Goal: Information Seeking & Learning: Learn about a topic

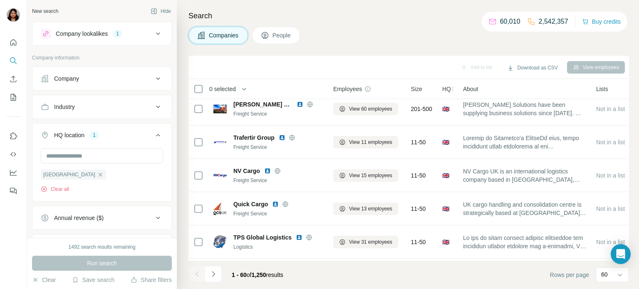
scroll to position [341, 0]
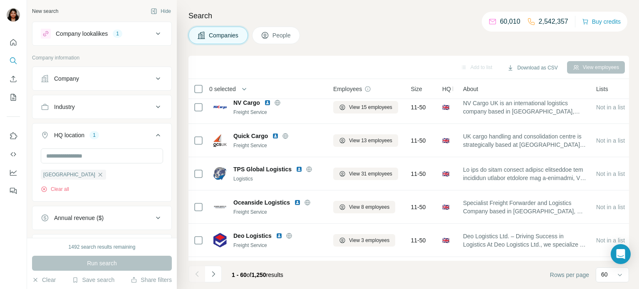
click at [157, 36] on icon at bounding box center [158, 34] width 10 height 10
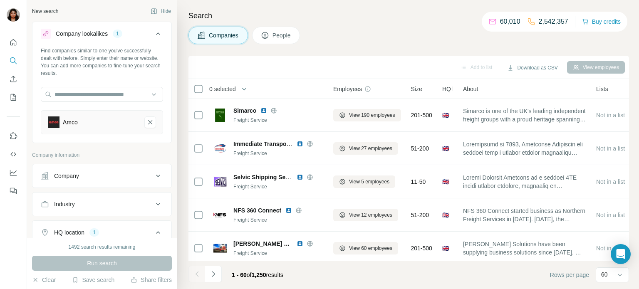
scroll to position [136, 0]
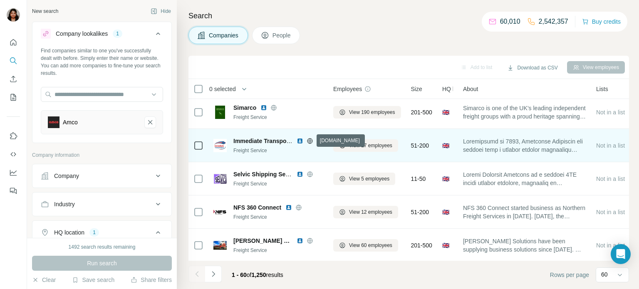
click at [311, 141] on icon at bounding box center [309, 141] width 7 height 7
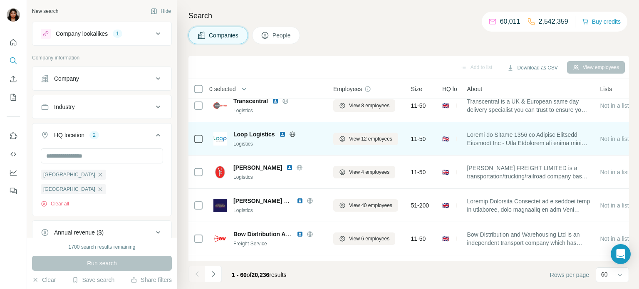
scroll to position [1834, 0]
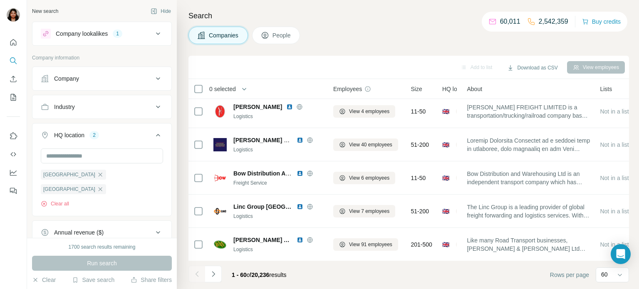
click at [162, 34] on icon at bounding box center [158, 34] width 10 height 10
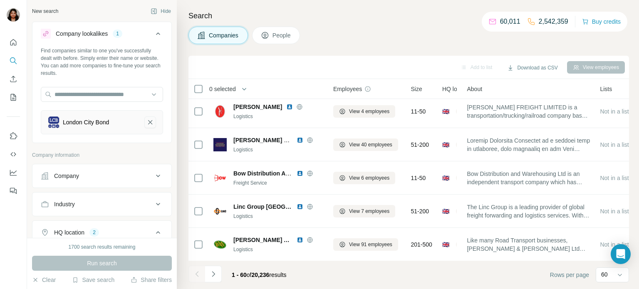
click at [151, 121] on icon "London City Bond-remove-button" at bounding box center [149, 122] width 7 height 8
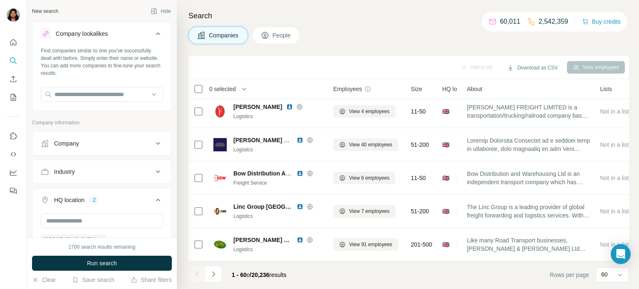
click at [158, 147] on icon at bounding box center [158, 143] width 10 height 10
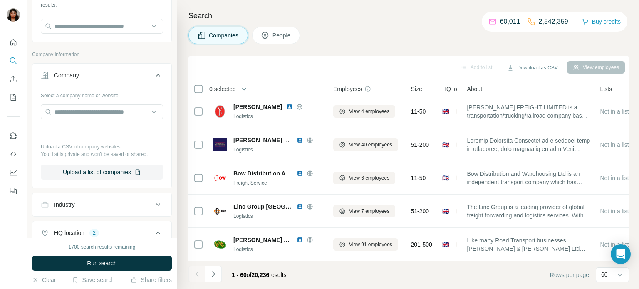
scroll to position [136, 0]
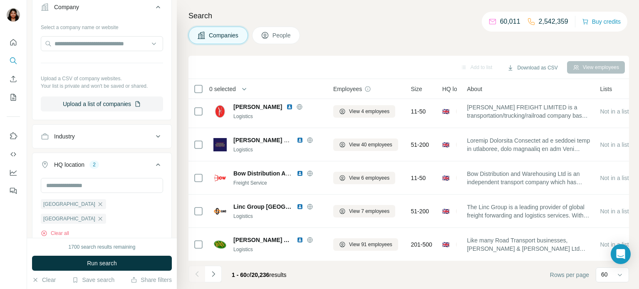
click at [158, 139] on icon at bounding box center [158, 136] width 10 height 10
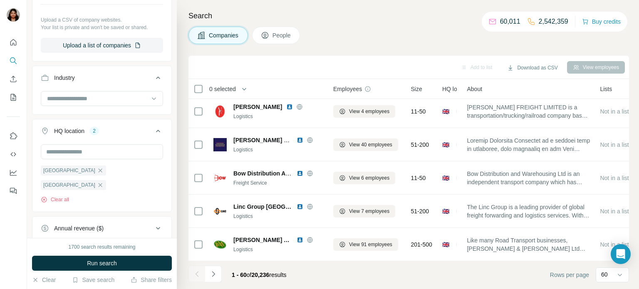
scroll to position [205, 0]
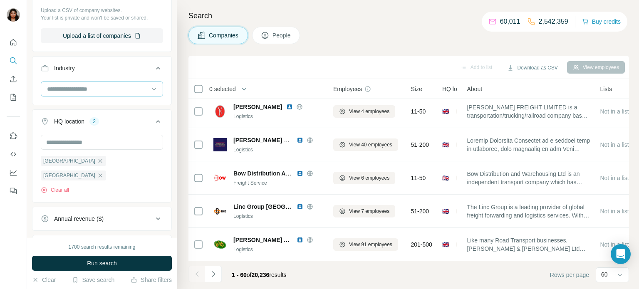
click at [115, 89] on input at bounding box center [97, 88] width 103 height 9
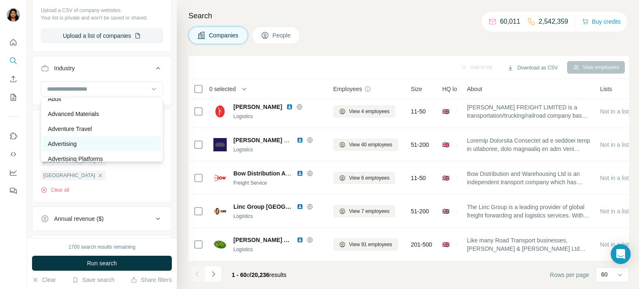
click at [62, 144] on p "Advertising" at bounding box center [62, 144] width 29 height 8
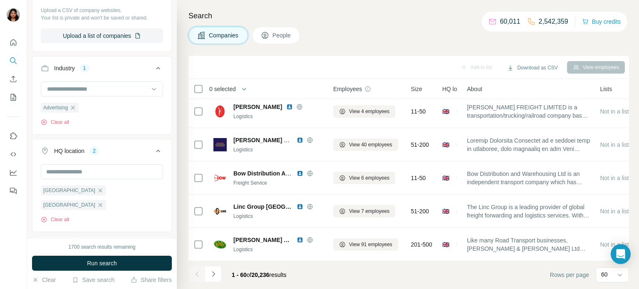
click at [114, 89] on input at bounding box center [97, 88] width 103 height 9
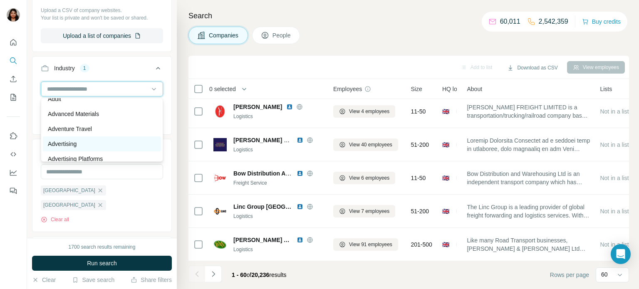
scroll to position [136, 0]
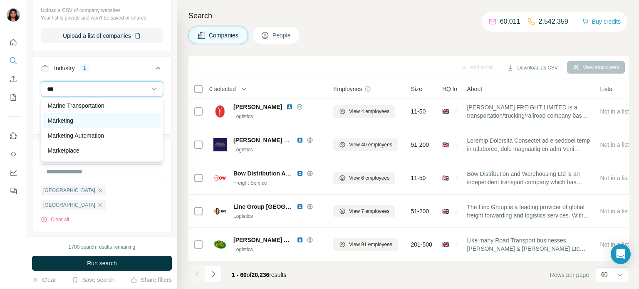
type input "***"
drag, startPoint x: 77, startPoint y: 121, endPoint x: 116, endPoint y: 132, distance: 41.5
click at [77, 121] on div "Marketing" at bounding box center [102, 120] width 108 height 8
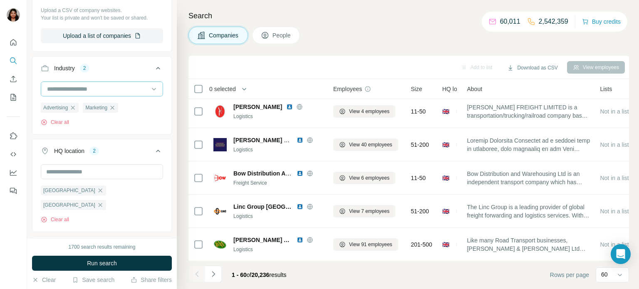
click at [122, 90] on input at bounding box center [97, 88] width 103 height 9
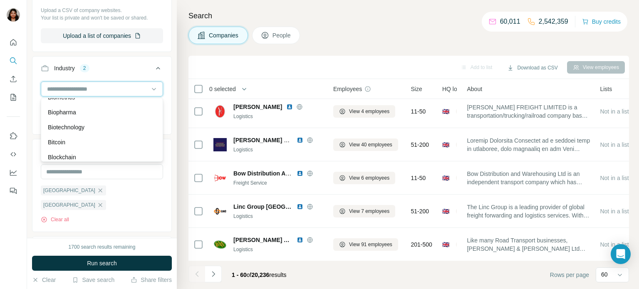
scroll to position [886, 0]
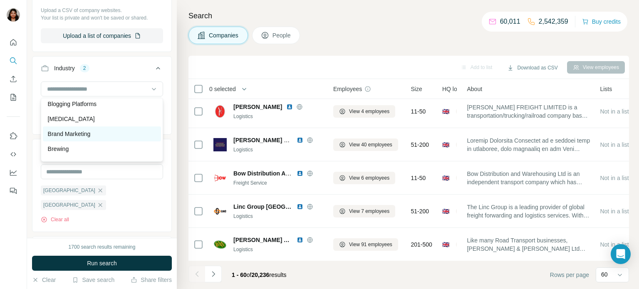
click at [89, 136] on p "Brand Marketing" at bounding box center [69, 134] width 43 height 8
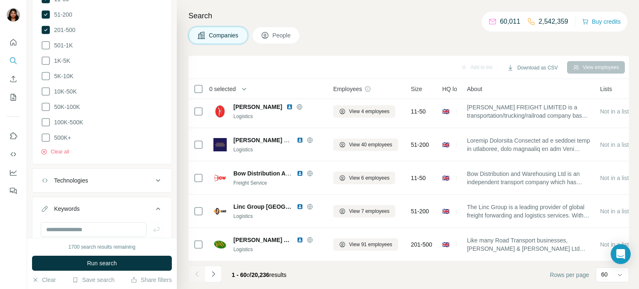
scroll to position [560, 0]
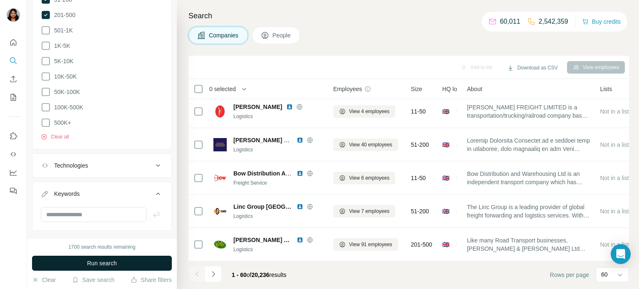
click at [97, 266] on span "Run search" at bounding box center [102, 263] width 30 height 8
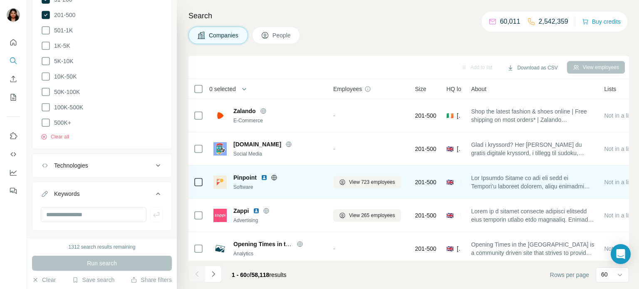
scroll to position [68, 0]
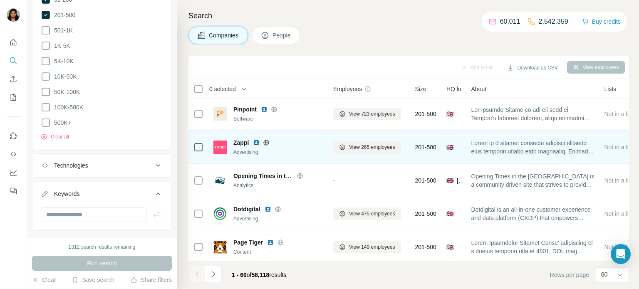
click at [267, 143] on icon at bounding box center [266, 142] width 7 height 7
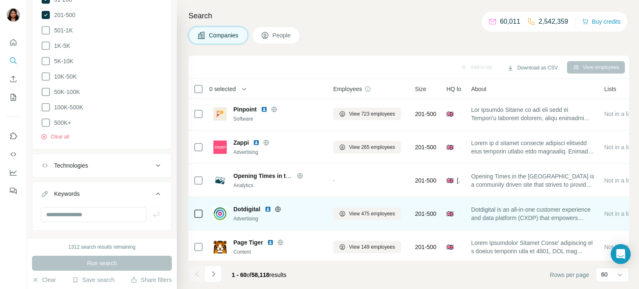
click at [277, 210] on icon at bounding box center [277, 208] width 2 height 5
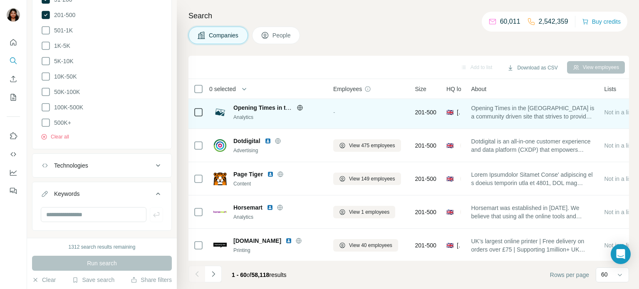
scroll to position [205, 0]
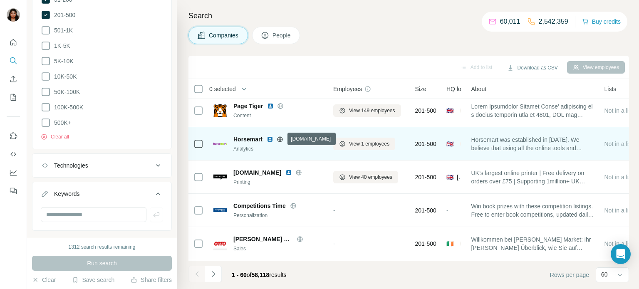
click at [281, 139] on icon at bounding box center [279, 139] width 5 height 0
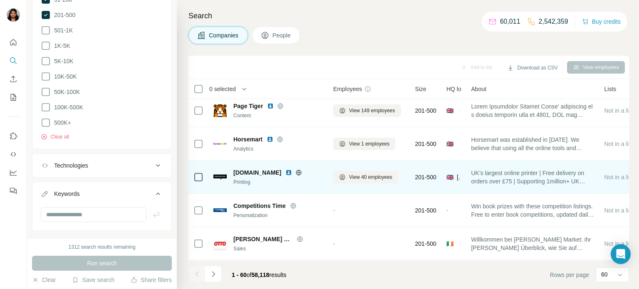
click at [300, 173] on icon at bounding box center [298, 172] width 7 height 7
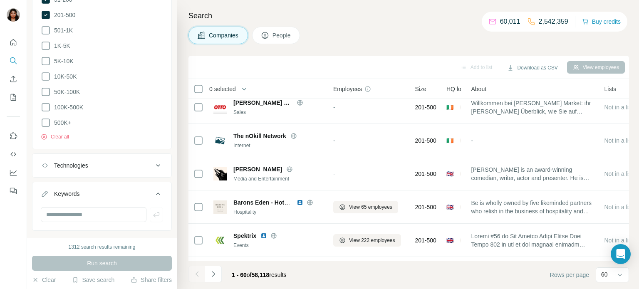
scroll to position [409, 0]
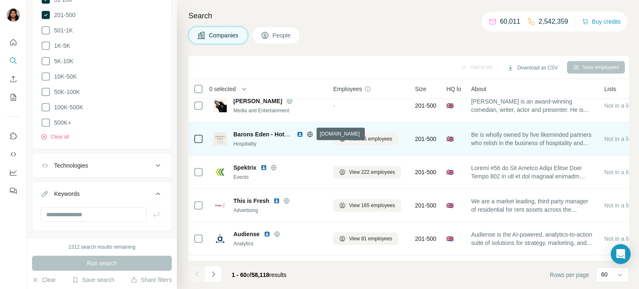
click at [311, 134] on icon at bounding box center [309, 134] width 7 height 7
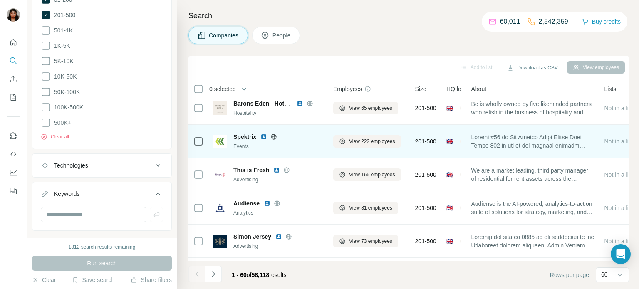
scroll to position [477, 0]
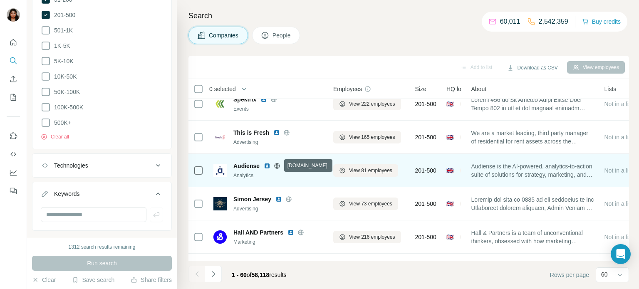
click at [277, 165] on icon at bounding box center [276, 165] width 5 height 0
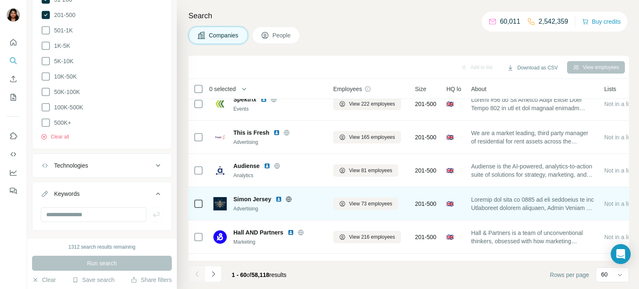
scroll to position [545, 0]
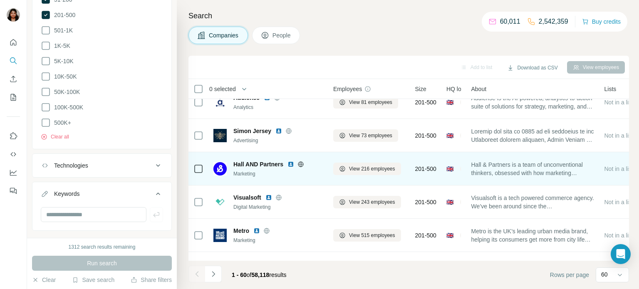
click at [303, 163] on icon at bounding box center [300, 164] width 7 height 7
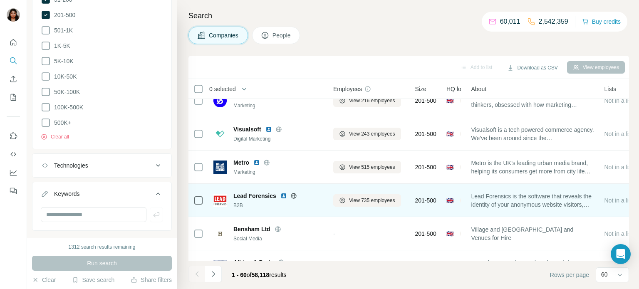
click at [291, 193] on icon at bounding box center [293, 196] width 7 height 7
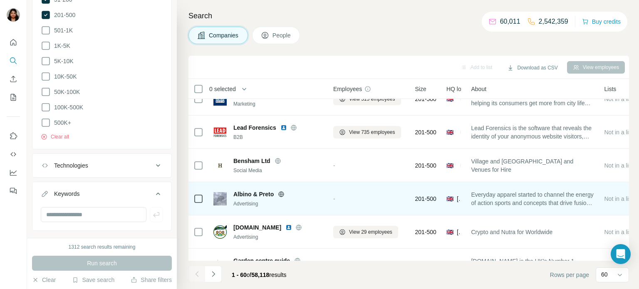
click at [279, 195] on icon at bounding box center [281, 194] width 7 height 7
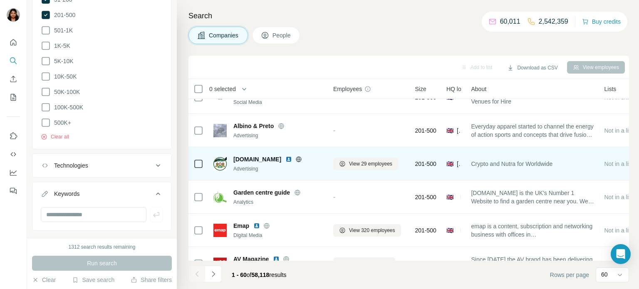
click at [296, 159] on icon at bounding box center [298, 158] width 5 height 5
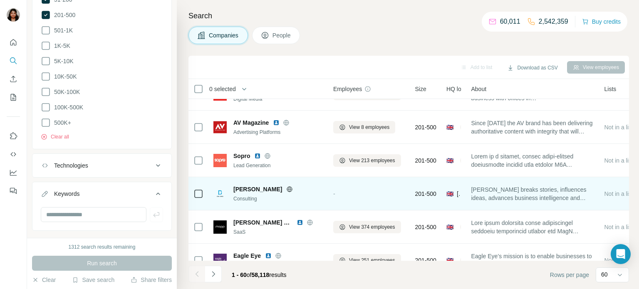
scroll to position [955, 0]
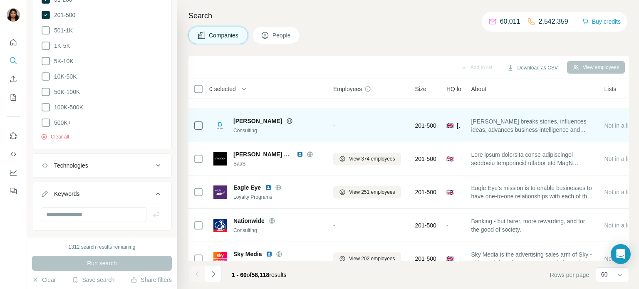
click at [286, 123] on icon at bounding box center [289, 121] width 7 height 7
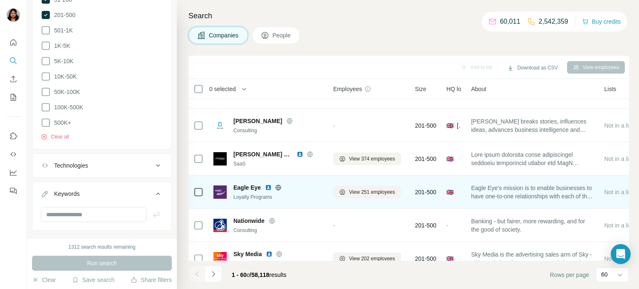
click at [279, 187] on icon at bounding box center [278, 187] width 5 height 0
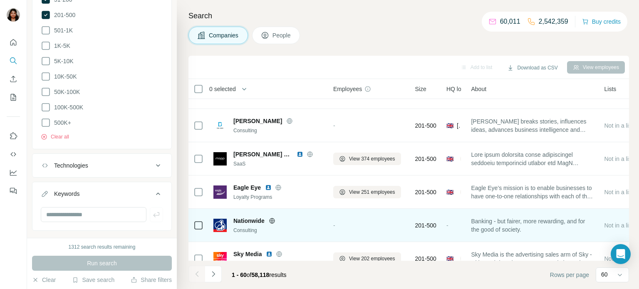
scroll to position [1023, 0]
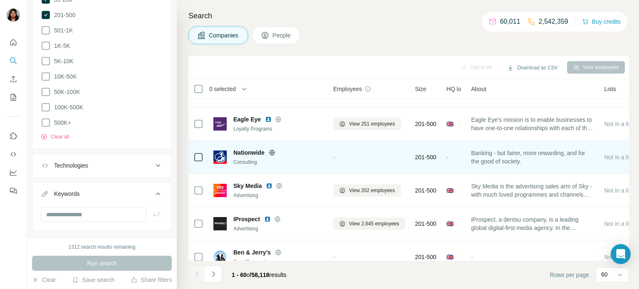
click at [269, 152] on icon at bounding box center [272, 152] width 7 height 7
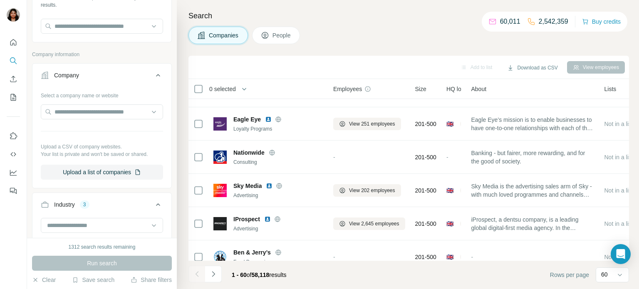
scroll to position [136, 0]
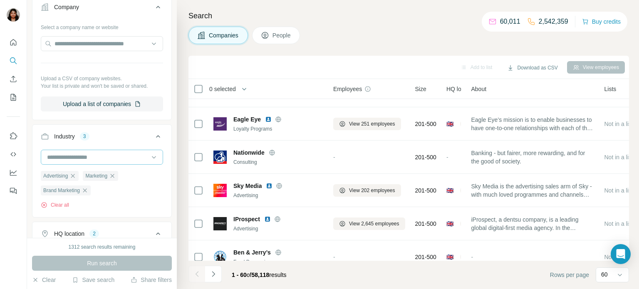
click at [98, 162] on div at bounding box center [97, 157] width 103 height 14
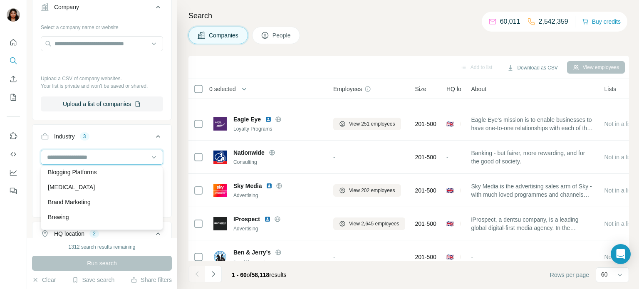
click at [102, 155] on input at bounding box center [97, 157] width 103 height 9
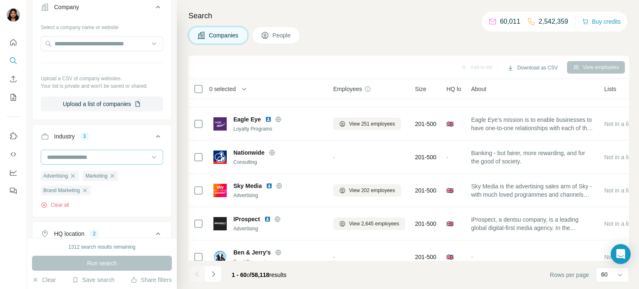
click at [104, 160] on input at bounding box center [97, 157] width 103 height 9
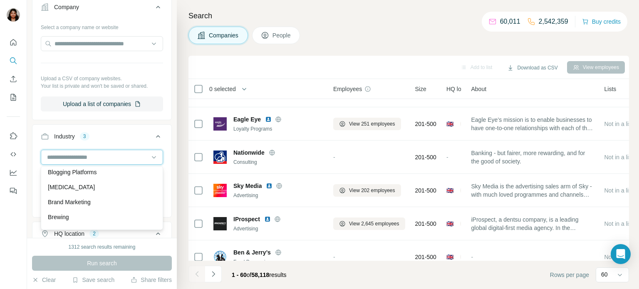
scroll to position [2, 0]
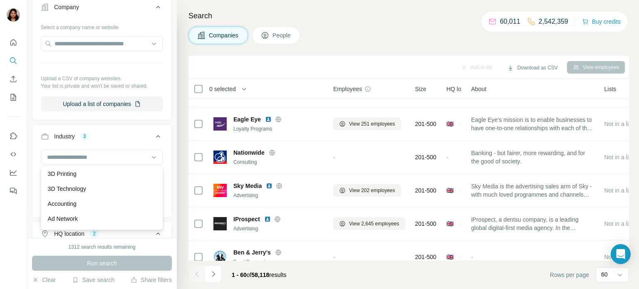
click at [71, 204] on div "3D Printing 3D Technology Accounting Ad Network Adult Advanced Materials Advent…" at bounding box center [102, 198] width 122 height 64
click at [108, 154] on input at bounding box center [97, 157] width 103 height 9
click at [68, 200] on p "Accounting" at bounding box center [62, 204] width 29 height 8
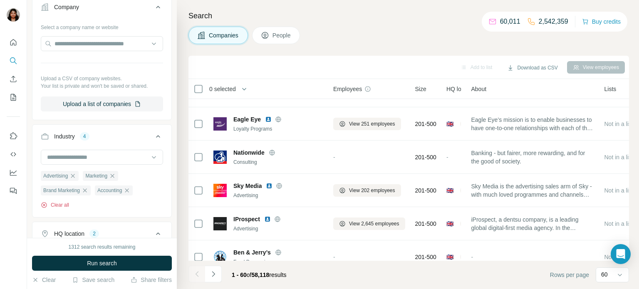
click at [67, 204] on button "Clear all" at bounding box center [55, 204] width 28 height 7
click at [82, 159] on input at bounding box center [97, 157] width 103 height 9
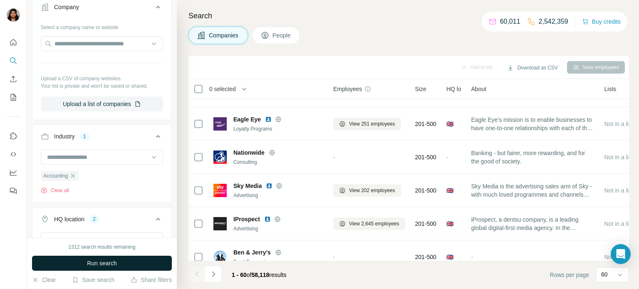
click at [119, 261] on button "Run search" at bounding box center [102, 263] width 140 height 15
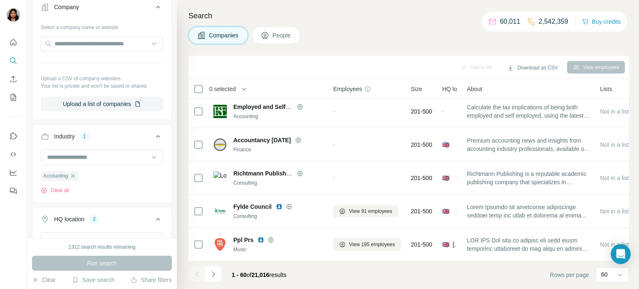
scroll to position [1023, 0]
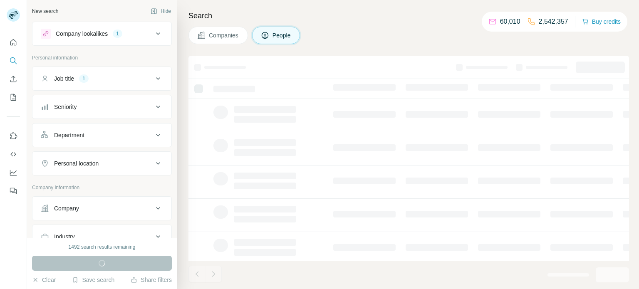
click at [153, 107] on icon at bounding box center [158, 107] width 10 height 10
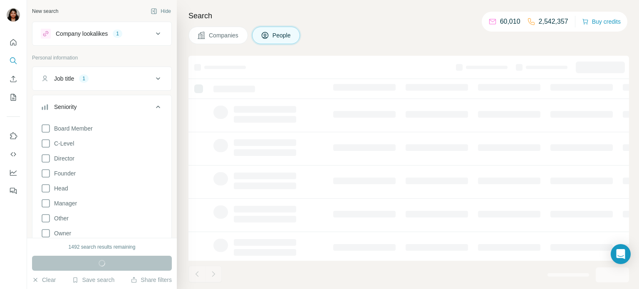
click at [159, 104] on icon at bounding box center [158, 107] width 10 height 10
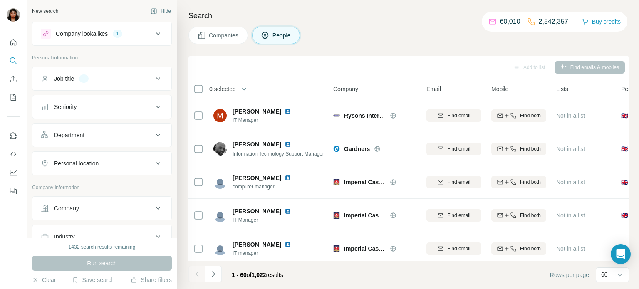
scroll to position [68, 0]
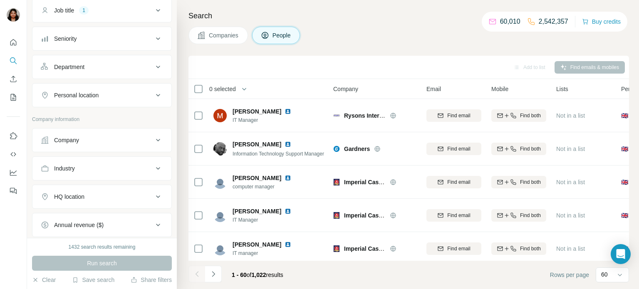
click at [160, 197] on icon at bounding box center [158, 197] width 10 height 10
click at [128, 214] on input "text" at bounding box center [102, 217] width 122 height 15
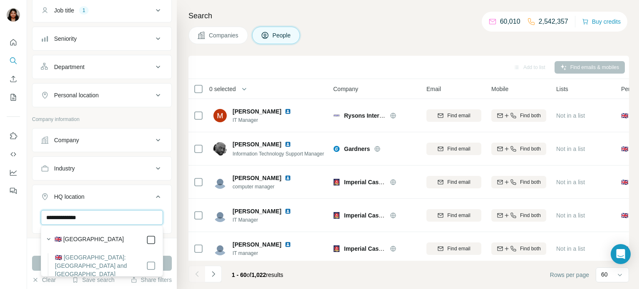
type input "**********"
click at [29, 218] on div "**********" at bounding box center [102, 119] width 150 height 238
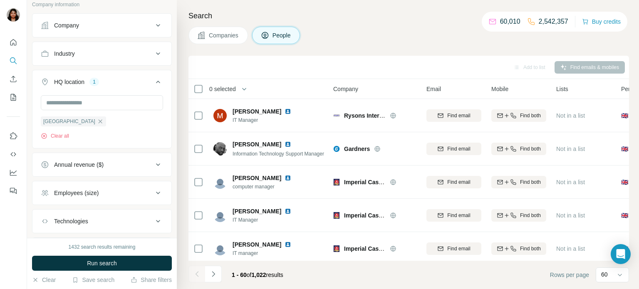
scroll to position [205, 0]
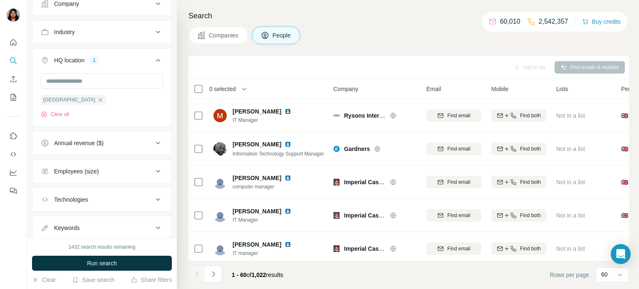
click at [158, 175] on icon at bounding box center [158, 171] width 10 height 10
click at [49, 235] on icon at bounding box center [46, 236] width 10 height 10
click at [48, 220] on icon at bounding box center [46, 220] width 10 height 10
click at [47, 204] on icon at bounding box center [46, 205] width 10 height 10
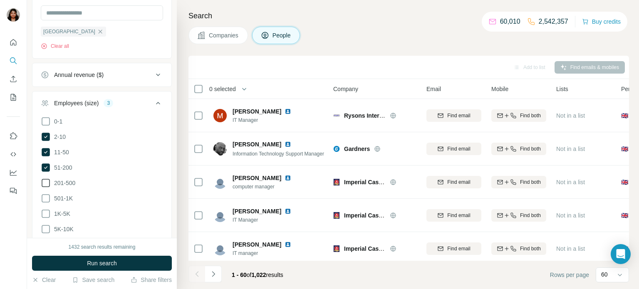
click at [45, 181] on icon at bounding box center [46, 183] width 10 height 10
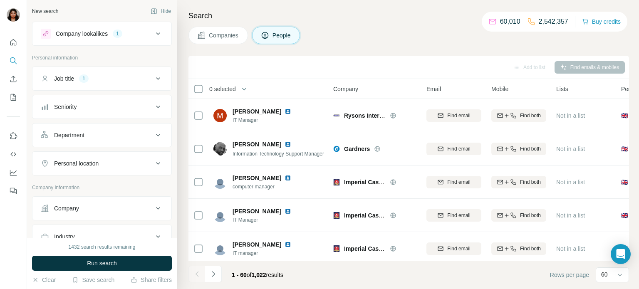
click at [156, 162] on icon at bounding box center [158, 163] width 10 height 10
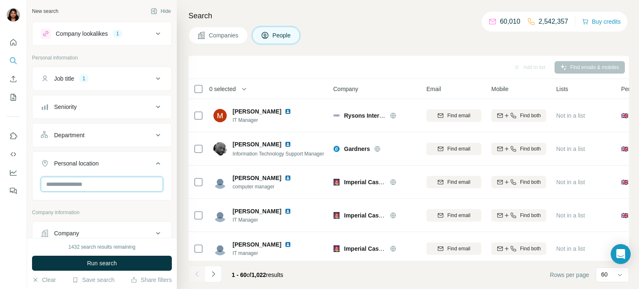
click at [106, 183] on input "text" at bounding box center [102, 184] width 122 height 15
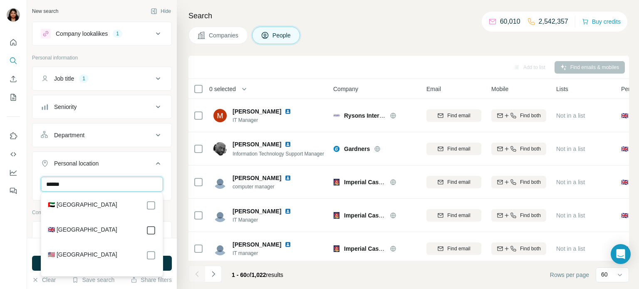
type input "******"
click at [28, 235] on div "New search Hide Company lookalikes 1 Personal information Job title 1 Seniority…" at bounding box center [102, 119] width 150 height 238
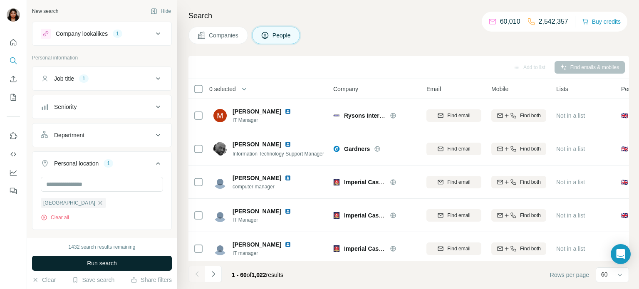
click at [108, 265] on span "Run search" at bounding box center [102, 263] width 30 height 8
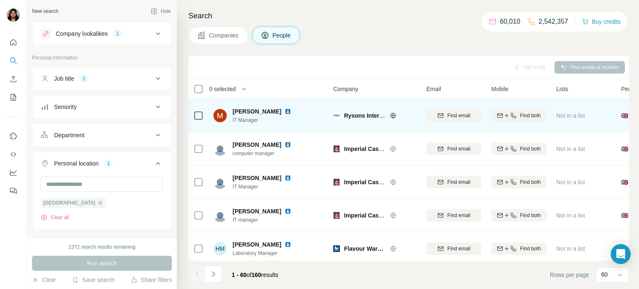
click at [284, 110] on img at bounding box center [287, 111] width 7 height 7
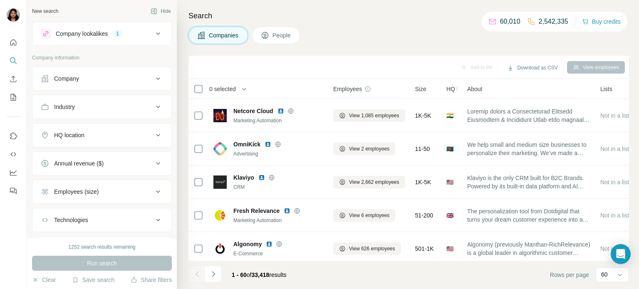
click at [159, 138] on icon at bounding box center [158, 135] width 10 height 10
click at [123, 156] on input "text" at bounding box center [102, 155] width 122 height 15
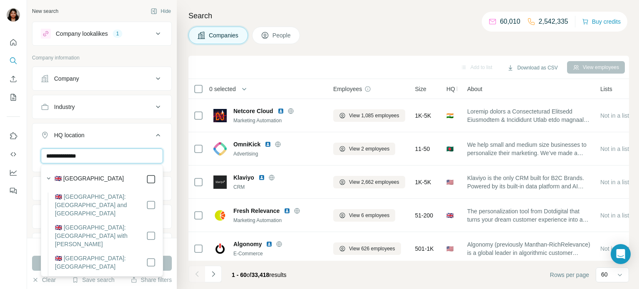
type input "**********"
click at [31, 143] on div "**********" at bounding box center [102, 119] width 150 height 238
click at [30, 144] on div "**********" at bounding box center [102, 119] width 150 height 238
click at [151, 163] on div "**********" at bounding box center [102, 155] width 122 height 15
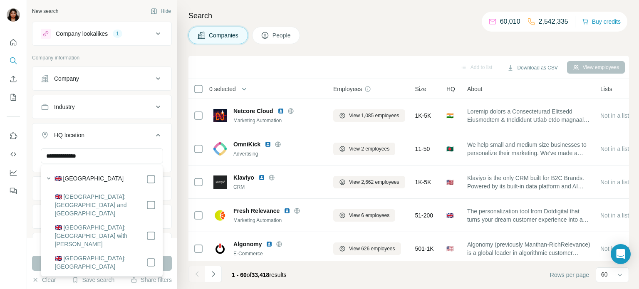
click at [318, 289] on html "**********" at bounding box center [319, 175] width 639 height 351
click at [28, 201] on div "**********" at bounding box center [102, 119] width 150 height 238
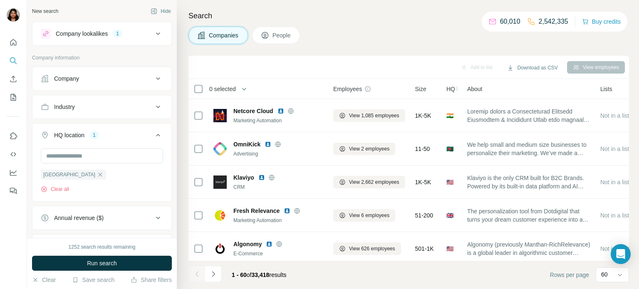
scroll to position [99, 0]
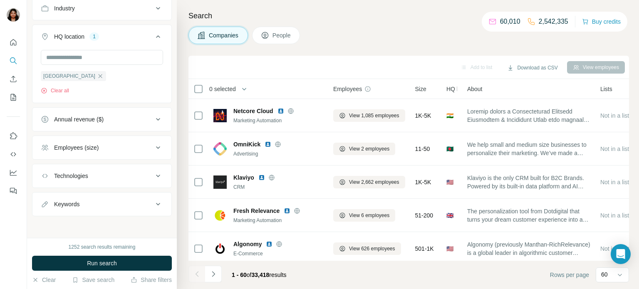
click at [156, 149] on icon at bounding box center [158, 148] width 10 height 10
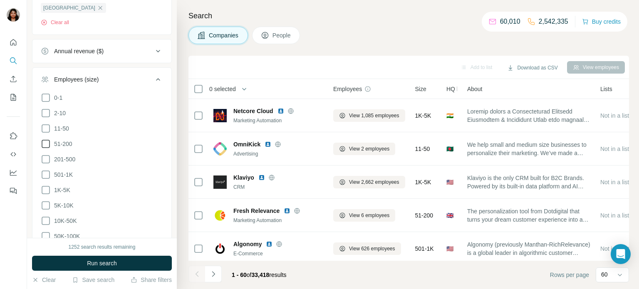
click at [45, 160] on icon at bounding box center [46, 159] width 10 height 10
click at [45, 140] on icon at bounding box center [46, 144] width 10 height 10
click at [47, 125] on icon at bounding box center [46, 128] width 10 height 10
click at [47, 114] on icon at bounding box center [46, 113] width 10 height 10
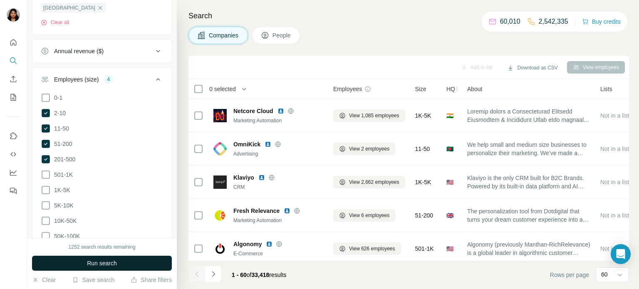
click at [105, 266] on span "Run search" at bounding box center [102, 263] width 30 height 8
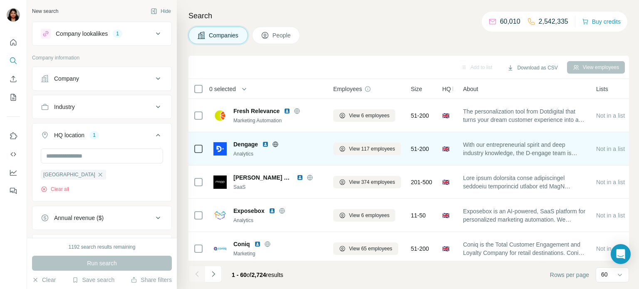
click at [274, 144] on icon at bounding box center [275, 144] width 5 height 0
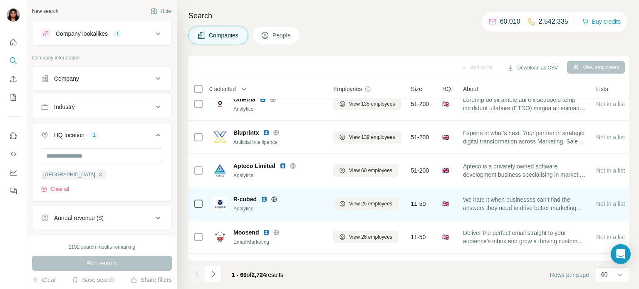
scroll to position [545, 0]
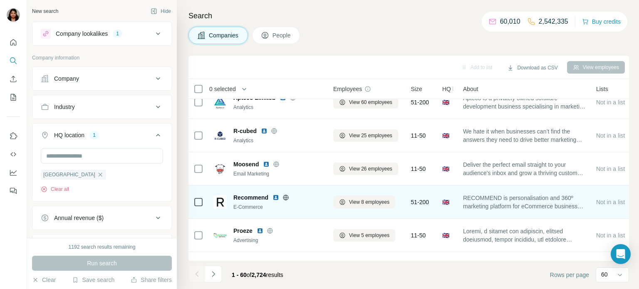
click at [285, 195] on icon at bounding box center [285, 197] width 7 height 7
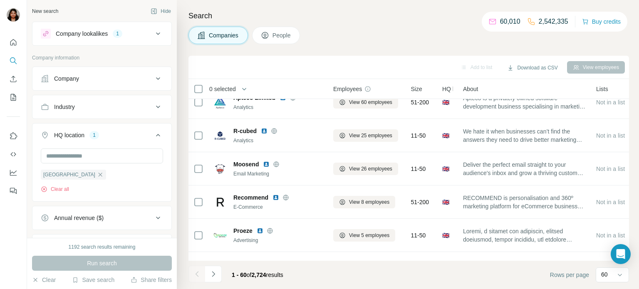
click at [158, 79] on icon at bounding box center [158, 79] width 10 height 10
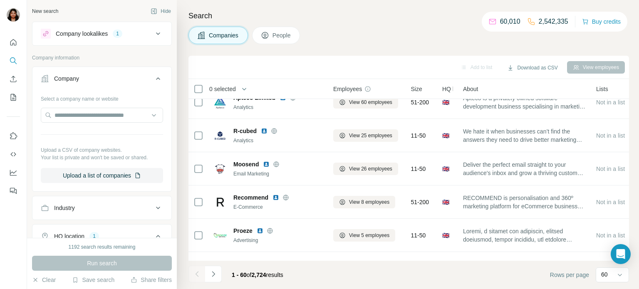
click at [157, 80] on icon at bounding box center [158, 79] width 10 height 10
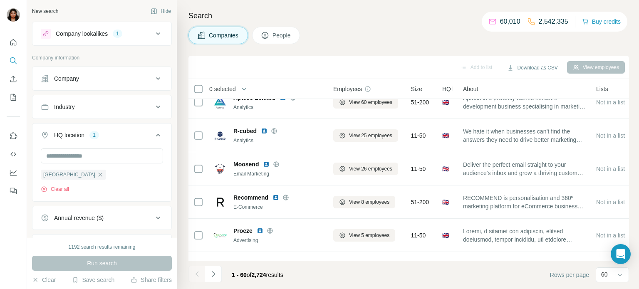
click at [151, 111] on button "Industry" at bounding box center [101, 107] width 139 height 20
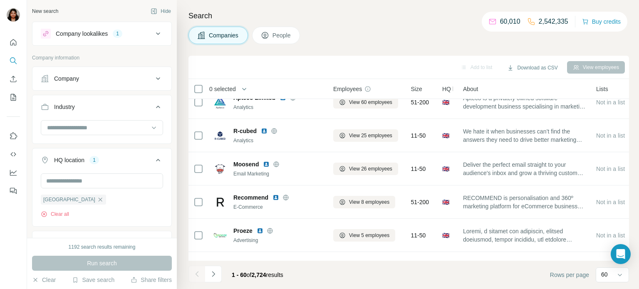
click at [153, 110] on div "Industry" at bounding box center [97, 107] width 112 height 8
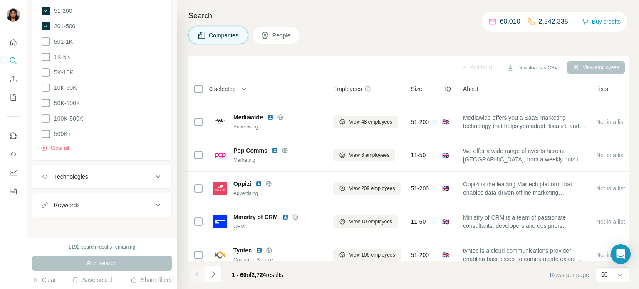
scroll to position [1432, 0]
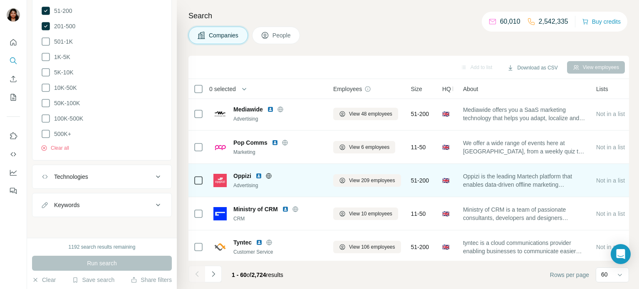
click at [269, 175] on icon at bounding box center [268, 176] width 7 height 7
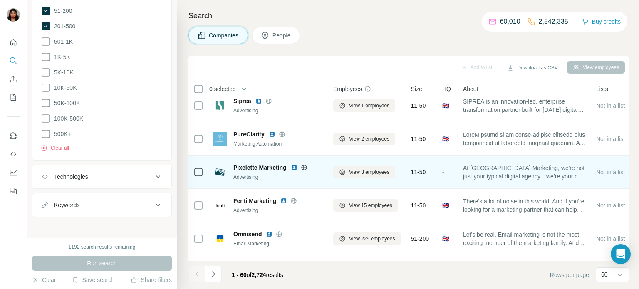
scroll to position [1834, 0]
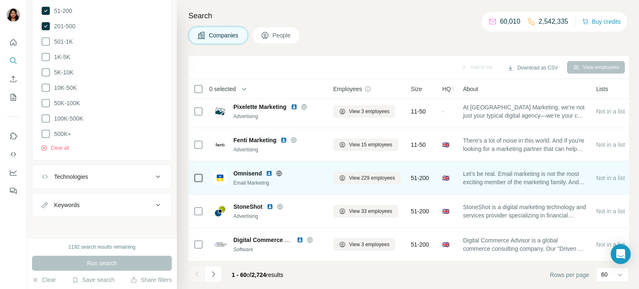
click at [280, 173] on icon at bounding box center [279, 172] width 2 height 5
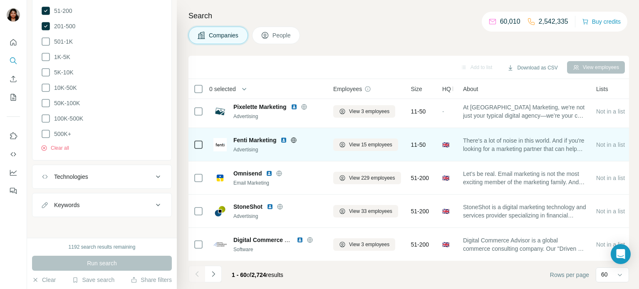
click at [294, 141] on icon at bounding box center [293, 140] width 7 height 7
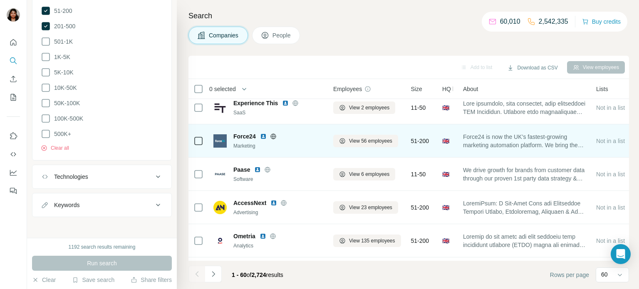
scroll to position [341, 0]
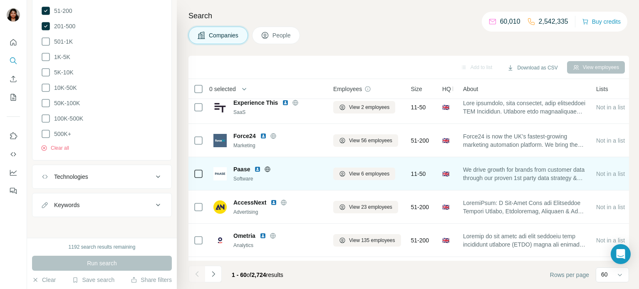
click at [264, 168] on icon at bounding box center [267, 169] width 7 height 7
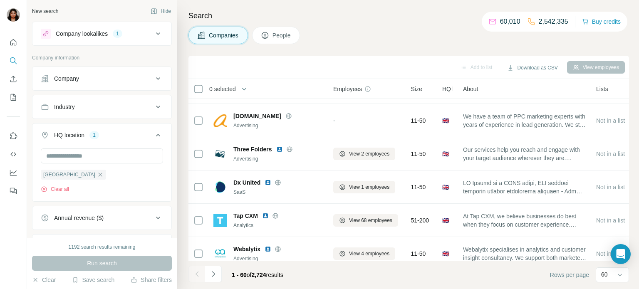
scroll to position [300, 0]
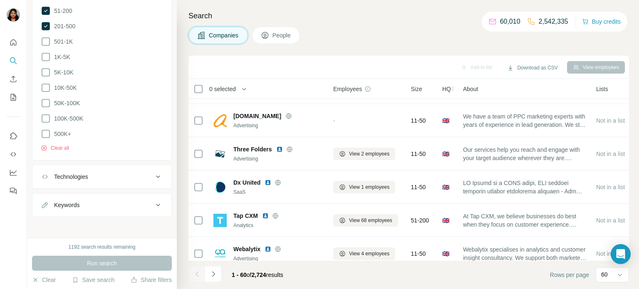
click at [114, 215] on div "New search Hide Company lookalikes 1 Company information Company Industry HQ lo…" at bounding box center [102, 119] width 150 height 238
click at [130, 209] on button "Keywords" at bounding box center [101, 205] width 139 height 20
click at [111, 220] on input "text" at bounding box center [94, 225] width 106 height 15
click at [151, 202] on div "Keywords" at bounding box center [97, 205] width 112 height 8
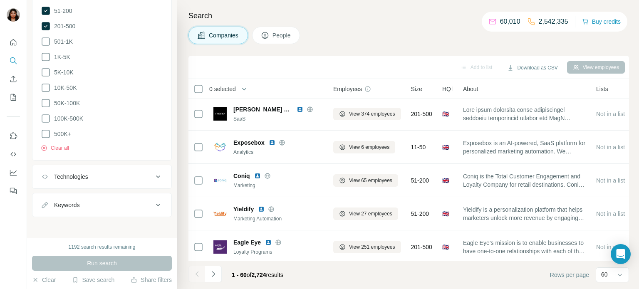
scroll to position [0, 0]
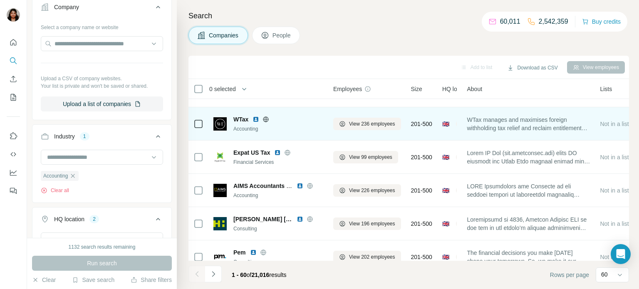
scroll to position [2, 0]
click at [268, 121] on icon at bounding box center [265, 118] width 5 height 5
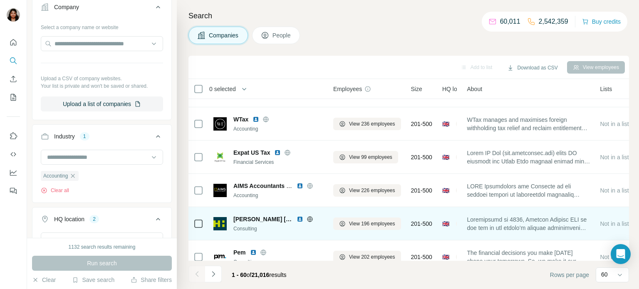
click at [306, 219] on icon at bounding box center [309, 219] width 7 height 7
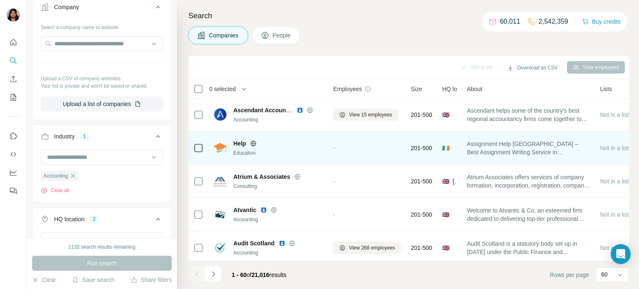
scroll to position [1765, 0]
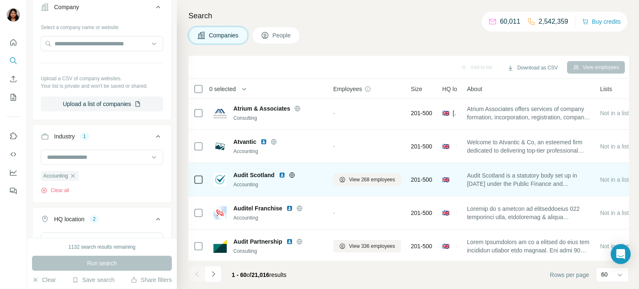
click at [289, 173] on icon at bounding box center [292, 175] width 7 height 7
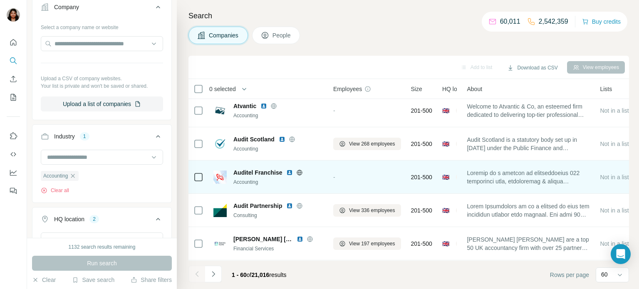
scroll to position [1834, 0]
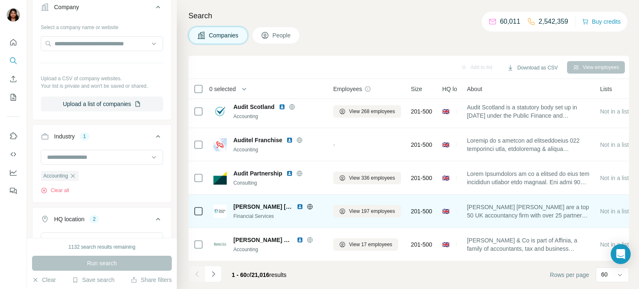
click at [306, 205] on icon at bounding box center [309, 206] width 7 height 7
